Goal: Task Accomplishment & Management: Manage account settings

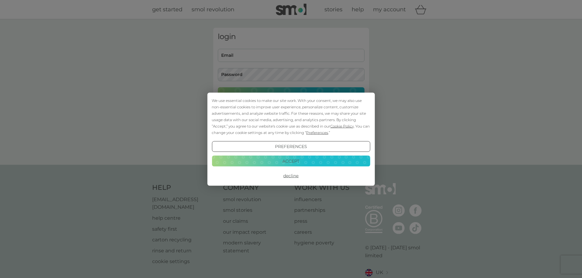
type input "[EMAIL_ADDRESS][DOMAIN_NAME]"
click at [280, 163] on button "Accept" at bounding box center [291, 161] width 158 height 11
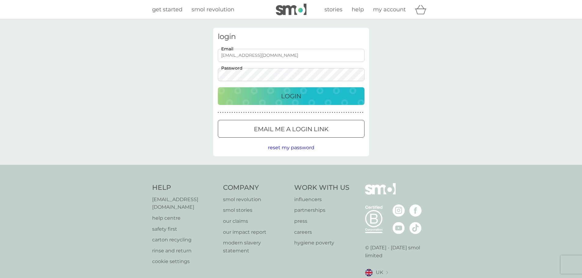
click at [285, 96] on p "Login" at bounding box center [291, 96] width 20 height 10
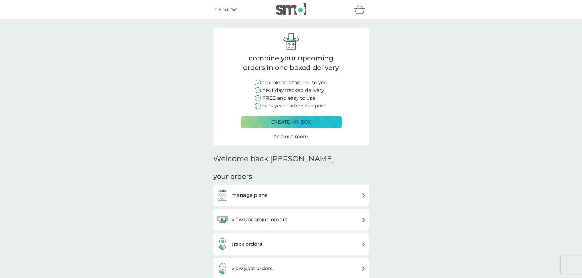
click at [282, 222] on h3 "view upcoming orders" at bounding box center [259, 220] width 56 height 8
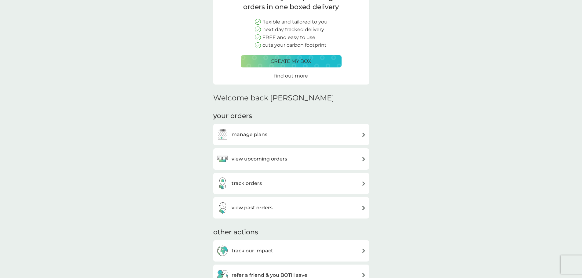
scroll to position [61, 0]
click at [281, 182] on div "track orders" at bounding box center [291, 183] width 150 height 12
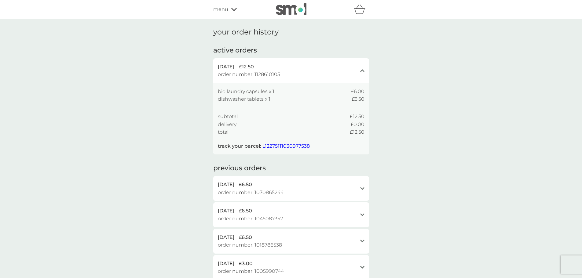
click at [285, 146] on span "L12275111030977538" at bounding box center [285, 146] width 47 height 6
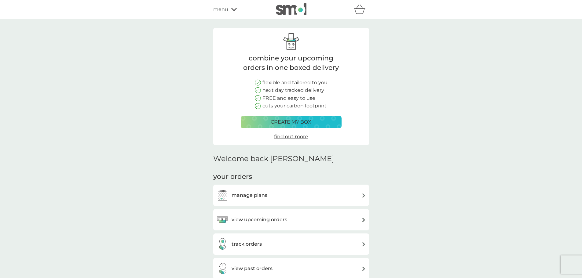
scroll to position [61, 0]
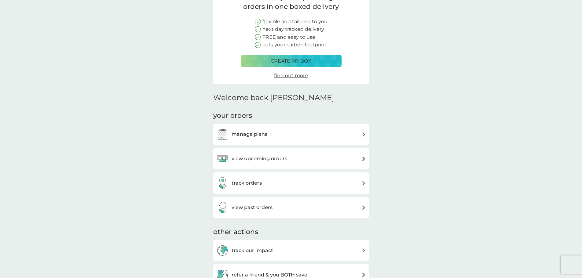
click at [250, 183] on h3 "track orders" at bounding box center [246, 183] width 30 height 8
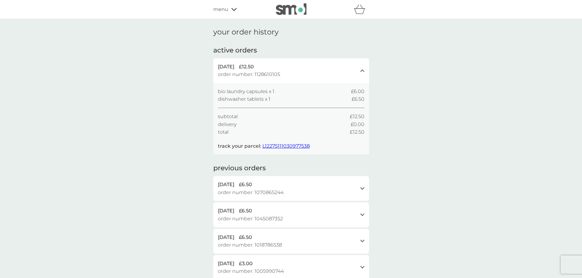
click at [289, 144] on span "L12275111030977538" at bounding box center [285, 146] width 47 height 6
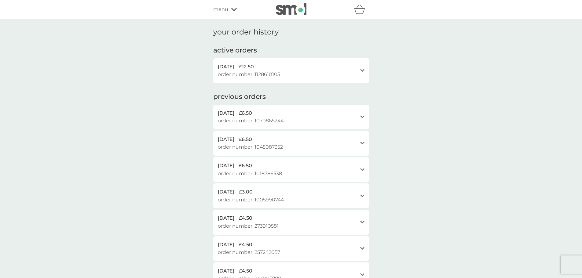
click at [236, 7] on div "menu" at bounding box center [239, 9] width 52 height 8
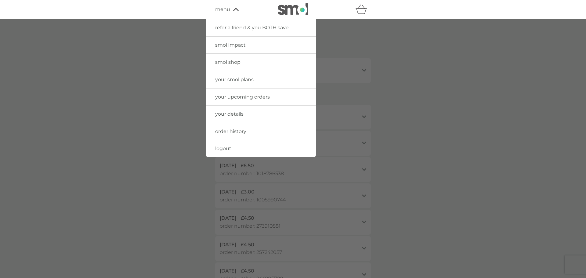
click at [231, 115] on span "your details" at bounding box center [229, 114] width 28 height 6
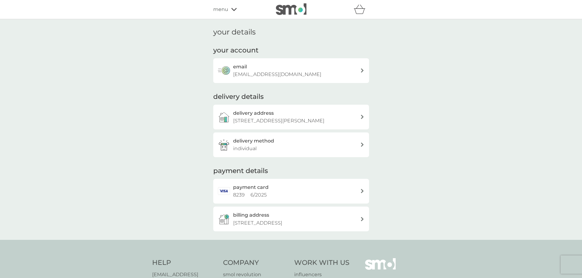
click at [365, 65] on div "email [EMAIL_ADDRESS][DOMAIN_NAME]" at bounding box center [291, 70] width 156 height 25
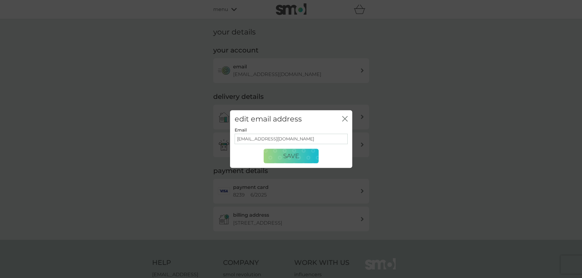
click at [347, 118] on icon "close" at bounding box center [344, 118] width 5 height 5
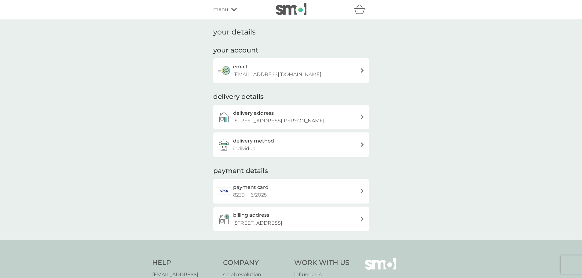
click at [362, 216] on div "billing address [STREET_ADDRESS]" at bounding box center [291, 219] width 156 height 25
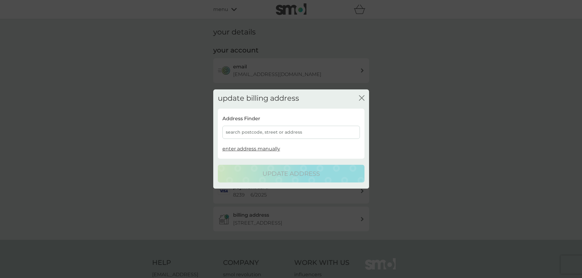
click at [262, 130] on div "search postcode, street or address" at bounding box center [290, 132] width 137 height 13
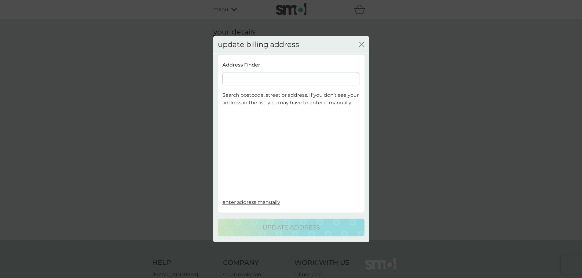
click at [255, 74] on input at bounding box center [290, 78] width 137 height 13
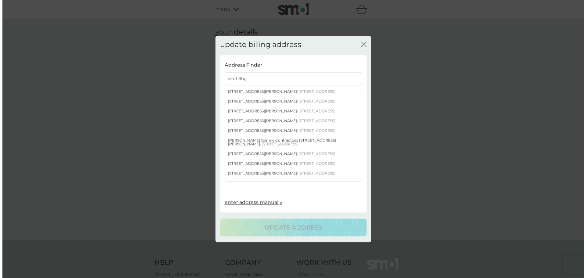
scroll to position [61, 0]
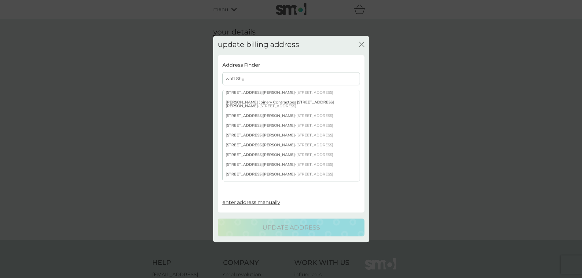
type input "wa11 8hg"
click at [249, 136] on div "[STREET_ADDRESS][PERSON_NAME]" at bounding box center [291, 135] width 137 height 10
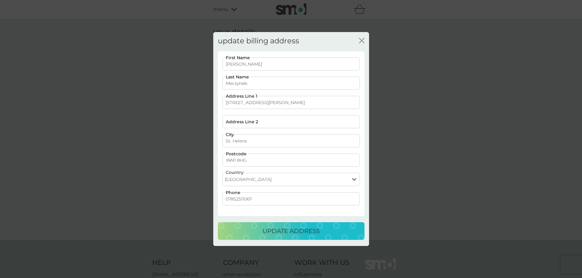
drag, startPoint x: 262, startPoint y: 140, endPoint x: 196, endPoint y: 153, distance: 67.7
click at [196, 153] on div "update billing address close [PERSON_NAME] First Name [PERSON_NAME] Last Name […" at bounding box center [291, 139] width 582 height 278
click at [353, 140] on input "Rainford" at bounding box center [290, 140] width 137 height 13
type input "Rainford"
click at [281, 235] on p "update address" at bounding box center [290, 231] width 57 height 10
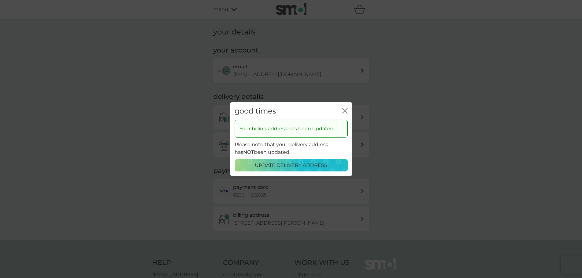
click at [299, 164] on p "update delivery address" at bounding box center [291, 165] width 72 height 8
